Goal: Transaction & Acquisition: Subscribe to service/newsletter

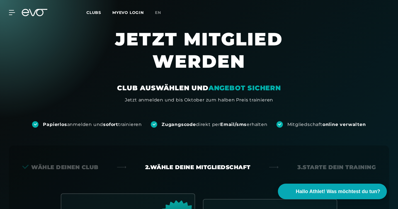
click at [19, 8] on div "MyEVO Login Über EVO Mitgliedschaften Probetraining TAGESPASS EVO Studios [GEOG…" at bounding box center [199, 12] width 396 height 16
click at [28, 13] on icon at bounding box center [35, 12] width 26 height 7
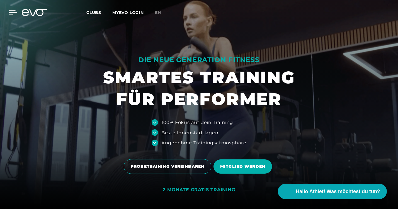
click at [11, 13] on icon at bounding box center [13, 12] width 8 height 4
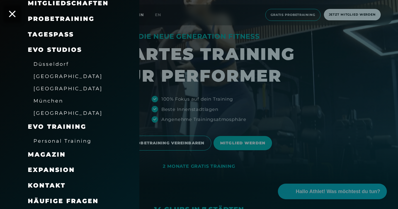
scroll to position [25, 0]
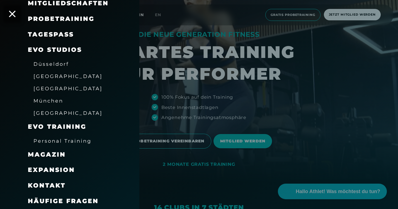
click at [52, 185] on span "Kontakt" at bounding box center [47, 186] width 38 height 8
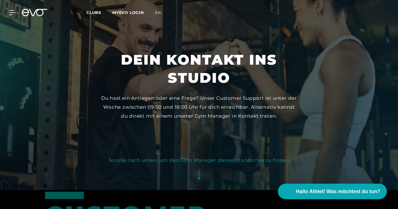
scroll to position [6, 0]
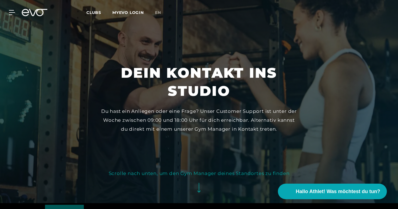
click at [96, 14] on span "Clubs" at bounding box center [93, 12] width 15 height 5
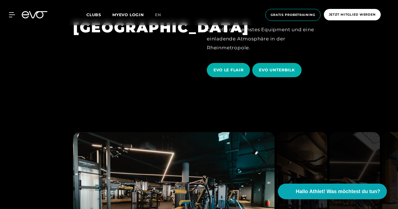
scroll to position [909, 0]
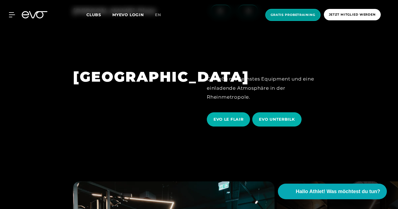
click at [297, 12] on span "Gratis Probetraining" at bounding box center [292, 15] width 55 height 12
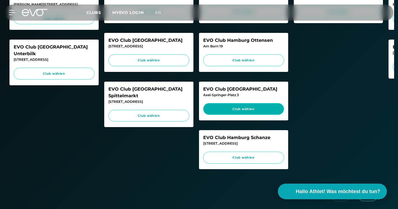
scroll to position [261, 0]
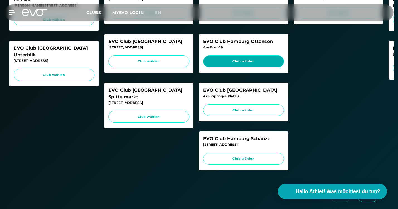
click at [241, 59] on span "Club wählen" at bounding box center [244, 61] width 70 height 5
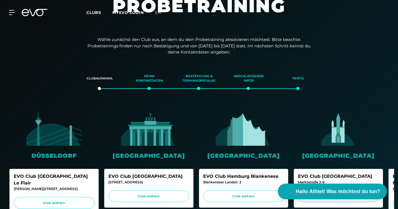
scroll to position [0, 0]
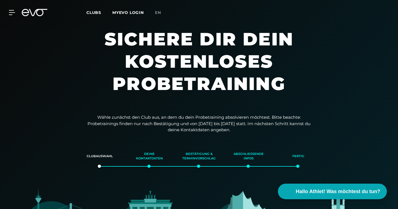
click at [24, 13] on icon at bounding box center [25, 12] width 7 height 7
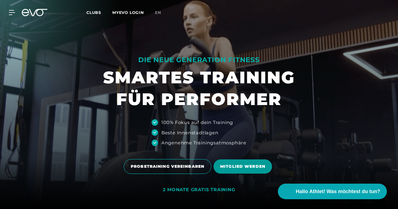
click at [244, 163] on span "MITGLIED WERDEN" at bounding box center [243, 166] width 59 height 14
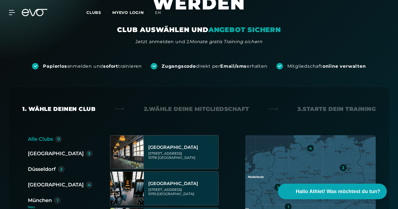
scroll to position [164, 0]
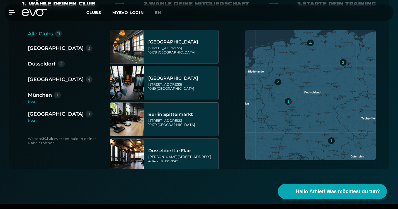
click at [42, 81] on div "[GEOGRAPHIC_DATA]" at bounding box center [56, 80] width 56 height 8
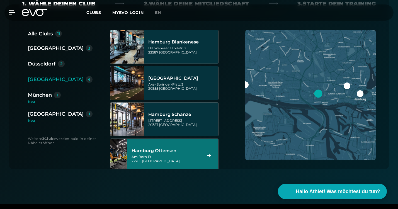
click at [176, 152] on div "Hamburg Ottensen" at bounding box center [166, 151] width 68 height 6
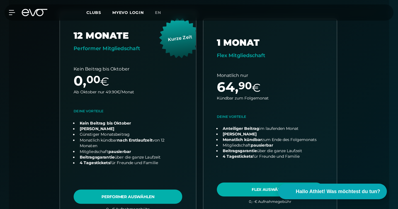
scroll to position [180, 0]
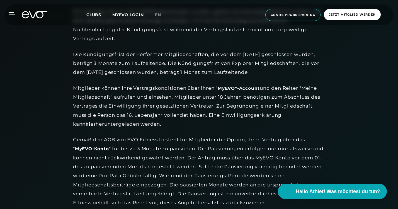
scroll to position [588, 0]
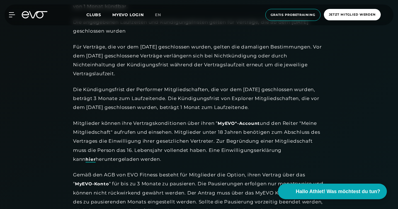
click at [96, 157] on link "hier" at bounding box center [91, 160] width 10 height 6
